Goal: Transaction & Acquisition: Download file/media

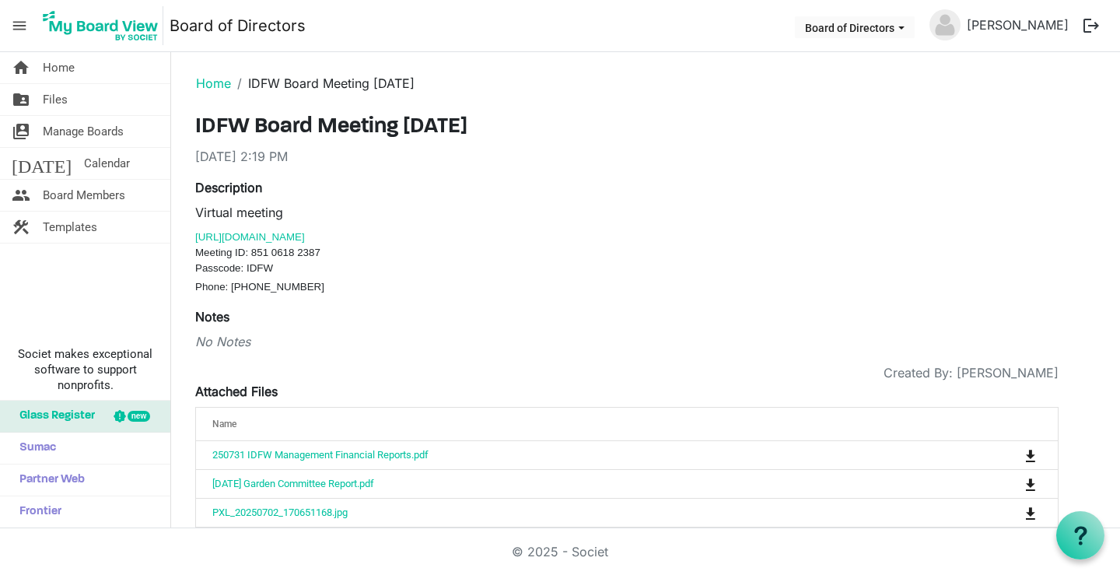
drag, startPoint x: 222, startPoint y: 80, endPoint x: 455, endPoint y: 213, distance: 267.9
click at [222, 80] on link "Home" at bounding box center [213, 83] width 35 height 16
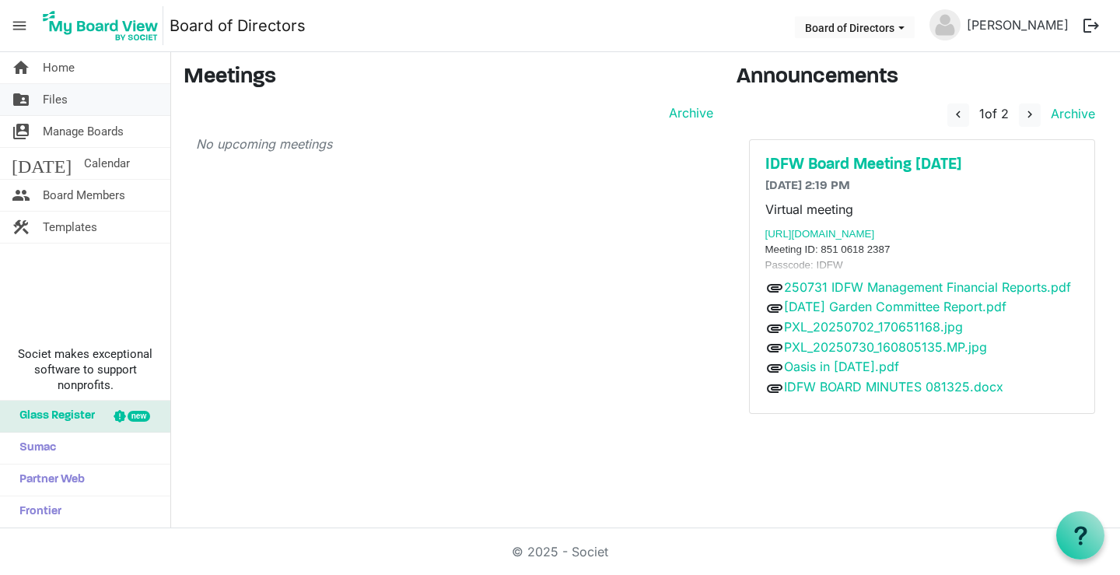
click at [57, 94] on span "Files" at bounding box center [55, 99] width 25 height 31
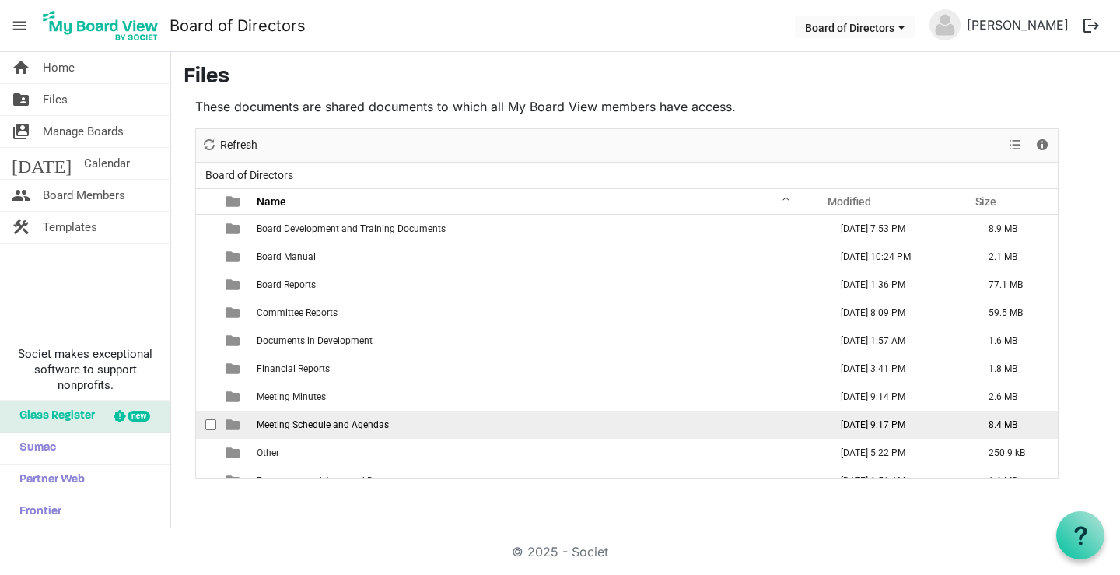
click at [340, 429] on span "Meeting Schedule and Agendas" at bounding box center [323, 424] width 132 height 11
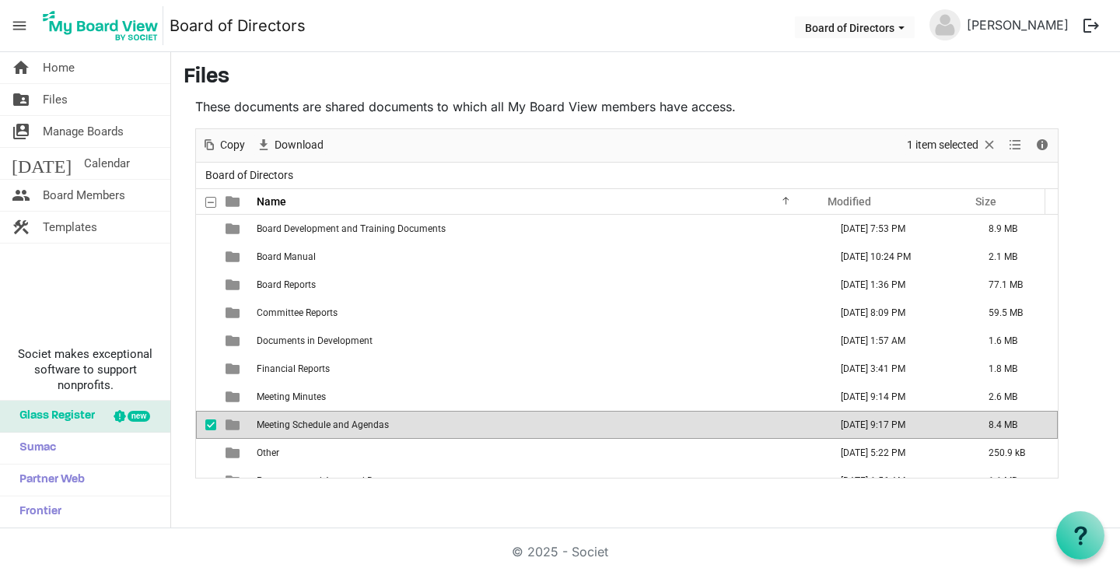
click at [342, 430] on td "Meeting Schedule and Agendas" at bounding box center [538, 425] width 572 height 28
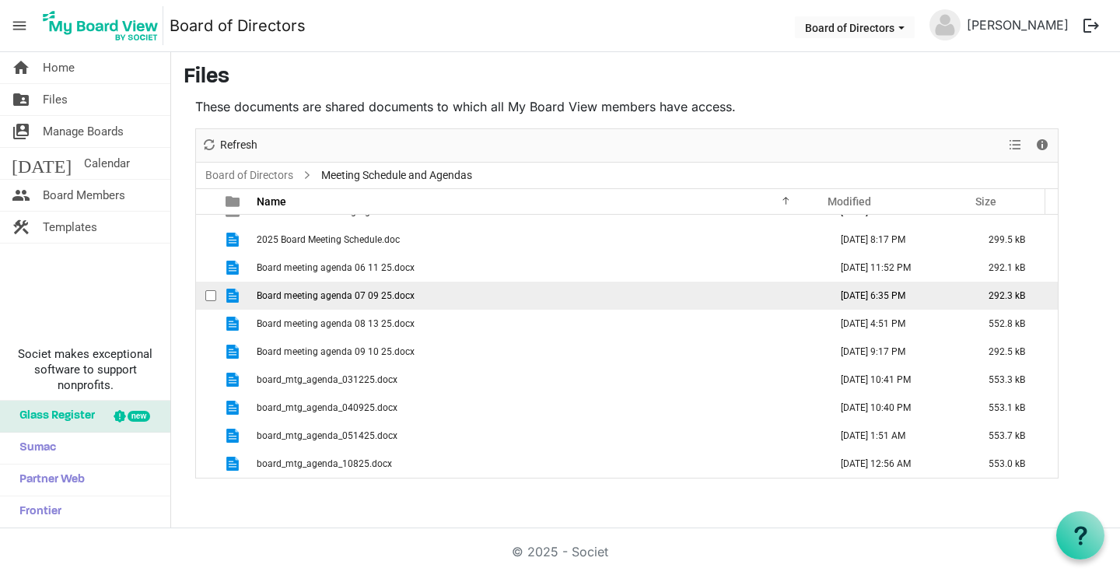
scroll to position [45, 0]
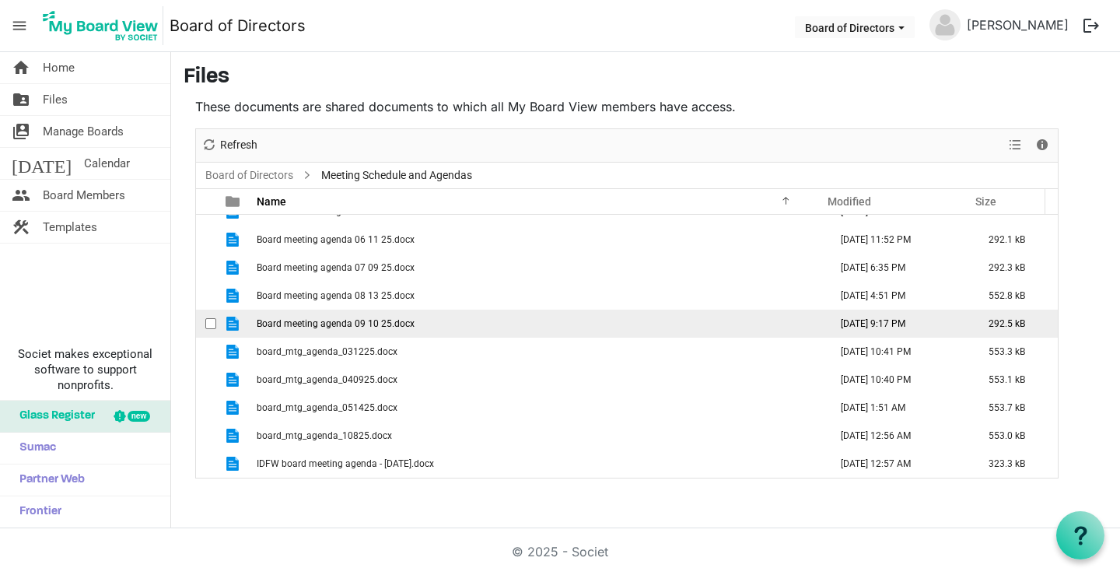
click at [546, 321] on td "Board meeting agenda 09 10 25.docx" at bounding box center [538, 324] width 572 height 28
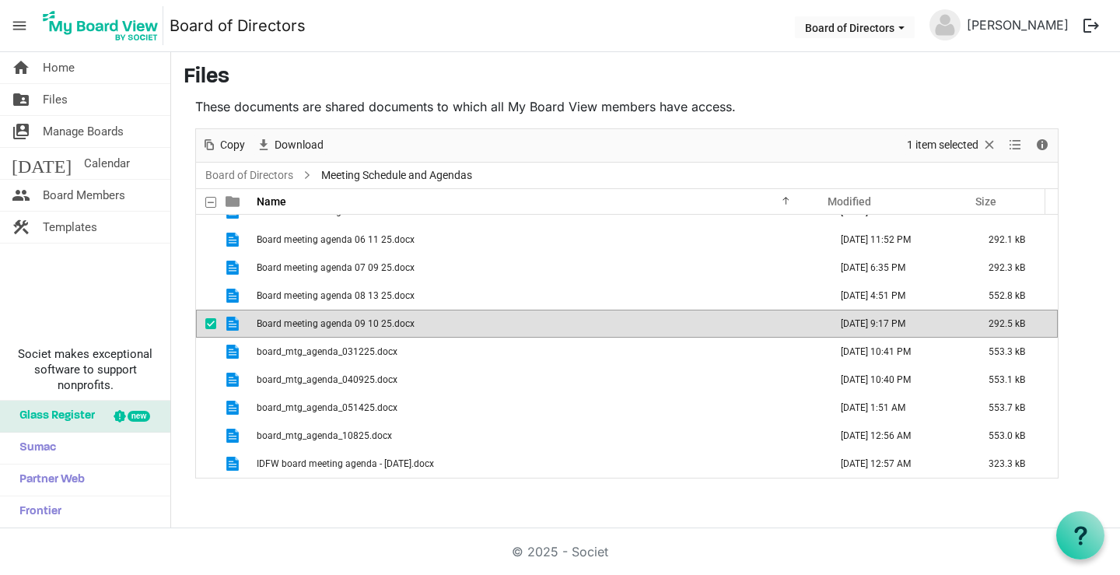
click at [376, 320] on span "Board meeting agenda 09 10 25.docx" at bounding box center [336, 323] width 158 height 11
